Goal: Task Accomplishment & Management: Use online tool/utility

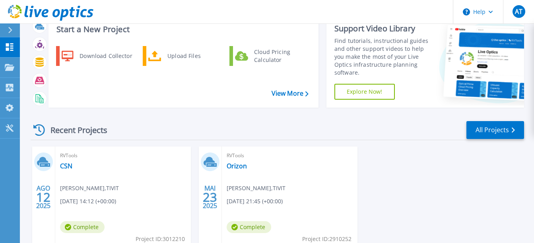
scroll to position [40, 0]
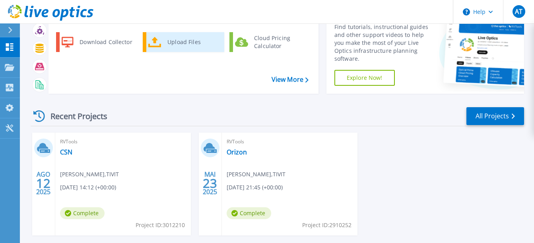
click at [171, 43] on div "Upload Files" at bounding box center [192, 42] width 59 height 16
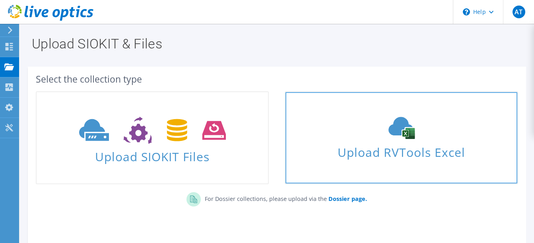
click at [365, 141] on div "Upload RVTools Excel" at bounding box center [401, 138] width 231 height 42
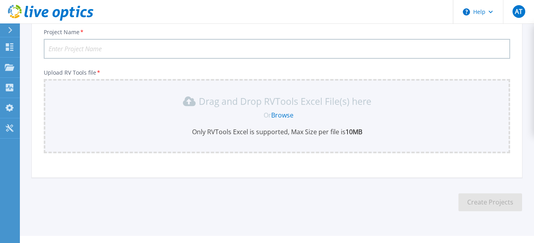
scroll to position [109, 0]
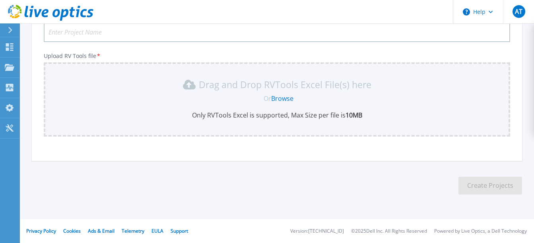
click at [85, 36] on input "Project Name *" at bounding box center [277, 32] width 466 height 20
type input "Unimed Rio Preto - Metro"
click at [283, 99] on link "Browse" at bounding box center [282, 98] width 22 height 9
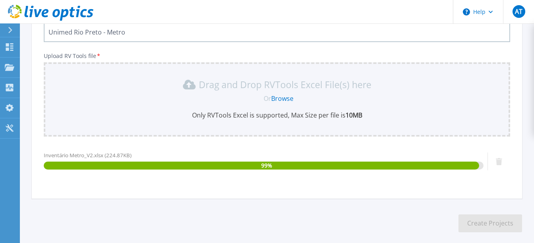
scroll to position [146, 0]
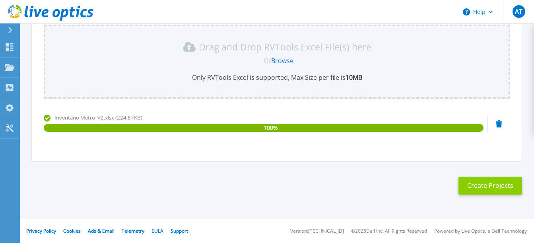
click at [470, 184] on button "Create Projects" at bounding box center [490, 186] width 64 height 18
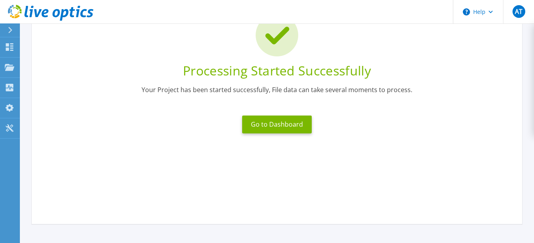
scroll to position [55, 0]
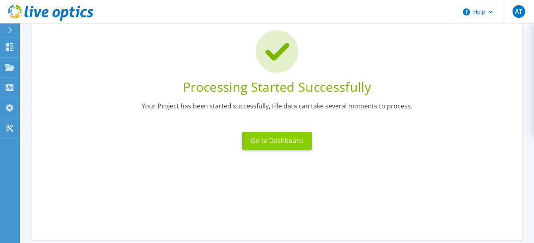
click at [272, 144] on button "Go to Dashboard" at bounding box center [277, 141] width 70 height 18
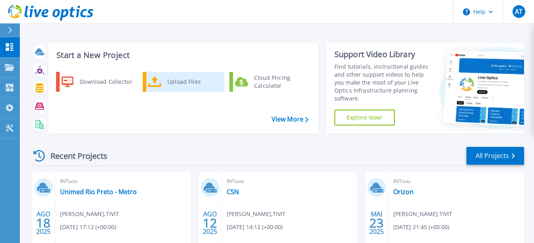
click at [171, 83] on div "Upload Files" at bounding box center [192, 82] width 59 height 16
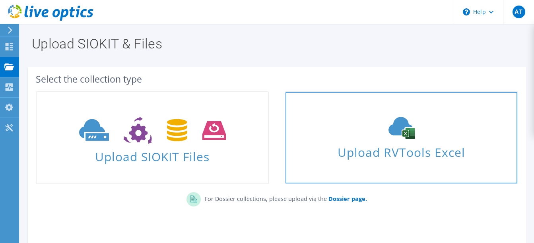
click at [399, 142] on div "Upload RVTools Excel" at bounding box center [401, 138] width 231 height 42
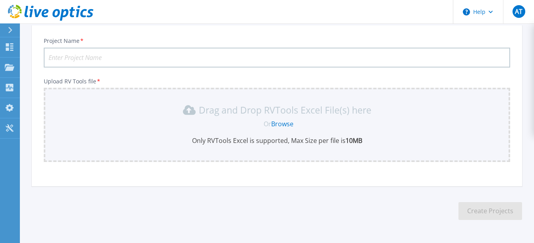
scroll to position [109, 0]
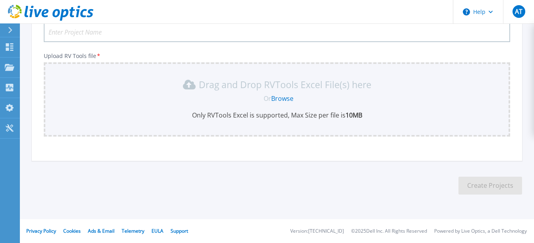
click at [82, 35] on input "Project Name *" at bounding box center [277, 32] width 466 height 20
type input "u"
type input "Unimed [GEOGRAPHIC_DATA] - vCenter"
click at [280, 98] on link "Browse" at bounding box center [282, 98] width 22 height 9
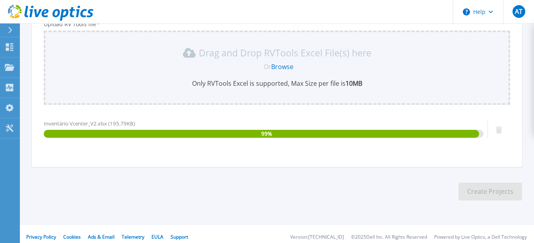
scroll to position [146, 0]
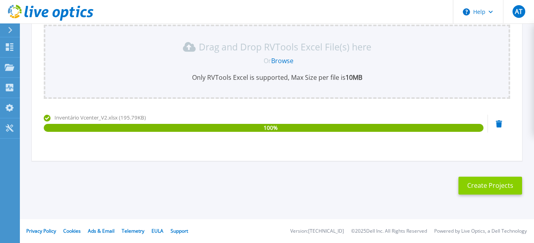
click at [489, 183] on button "Create Projects" at bounding box center [490, 186] width 64 height 18
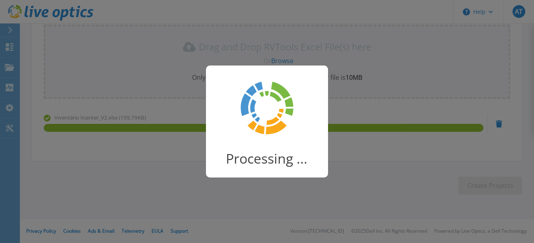
scroll to position [134, 0]
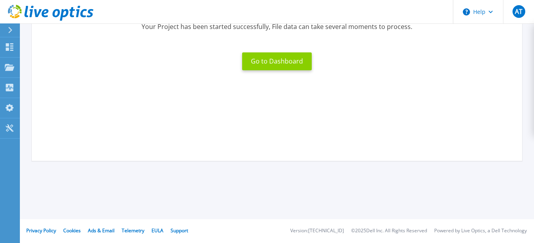
click at [260, 54] on button "Go to Dashboard" at bounding box center [277, 61] width 70 height 18
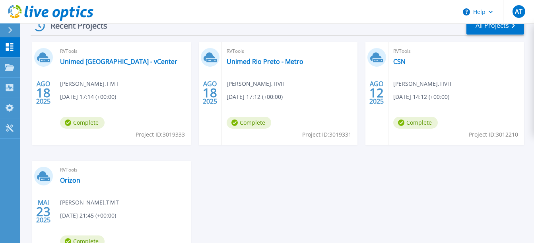
scroll to position [119, 0]
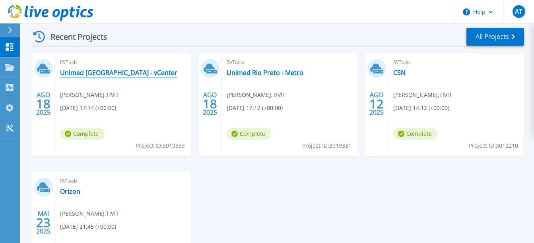
click at [118, 73] on link "Unimed Rio Preto - vCenter" at bounding box center [118, 73] width 117 height 8
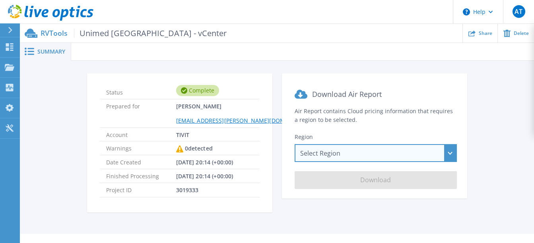
click at [320, 153] on div "Select Region [GEOGRAPHIC_DATA] ([GEOGRAPHIC_DATA]) [GEOGRAPHIC_DATA] ([GEOGRAP…" at bounding box center [376, 153] width 162 height 18
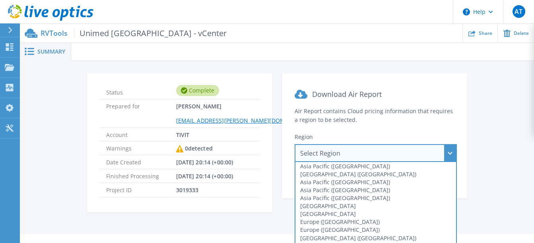
scroll to position [16, 0]
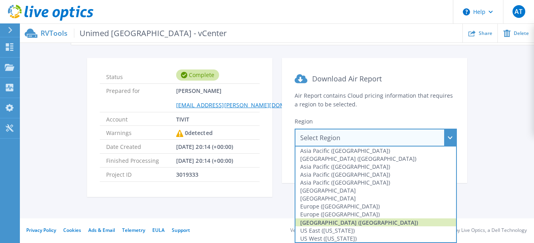
click at [358, 221] on div "[GEOGRAPHIC_DATA] ([GEOGRAPHIC_DATA])" at bounding box center [375, 223] width 161 height 8
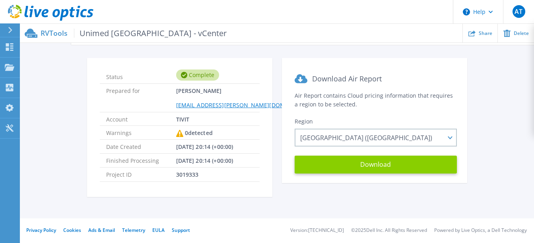
click at [362, 166] on button "Download" at bounding box center [376, 165] width 162 height 18
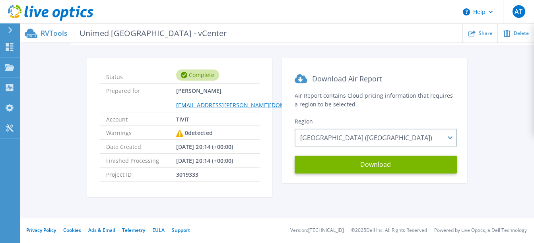
click at [242, 49] on div "Status Complete Prepared for Andre Teixeira andre.teixeira@tivit.com Account TI…" at bounding box center [277, 131] width 514 height 173
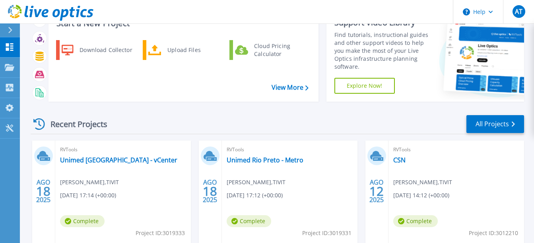
scroll to position [80, 0]
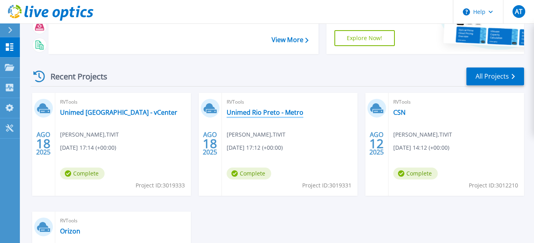
click at [247, 115] on link "Unimed Rio Preto - Metro" at bounding box center [265, 113] width 77 height 8
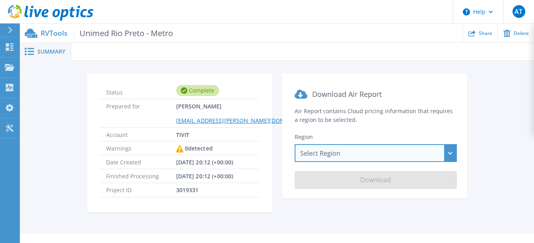
click at [324, 159] on div "Select Region [GEOGRAPHIC_DATA] ([GEOGRAPHIC_DATA]) [GEOGRAPHIC_DATA] ([GEOGRAP…" at bounding box center [376, 153] width 162 height 18
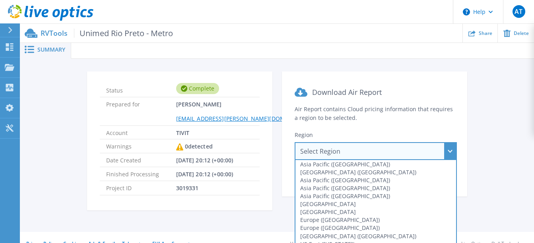
scroll to position [16, 0]
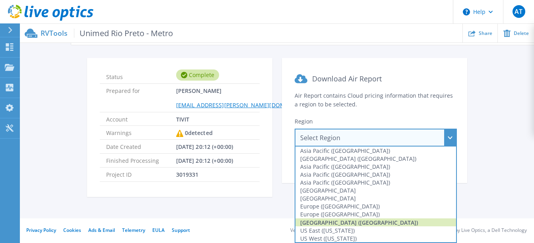
click at [336, 224] on div "[GEOGRAPHIC_DATA] ([GEOGRAPHIC_DATA])" at bounding box center [375, 223] width 161 height 8
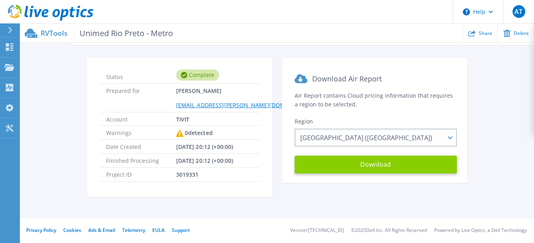
click at [338, 163] on button "Download" at bounding box center [376, 165] width 162 height 18
